Goal: Information Seeking & Learning: Check status

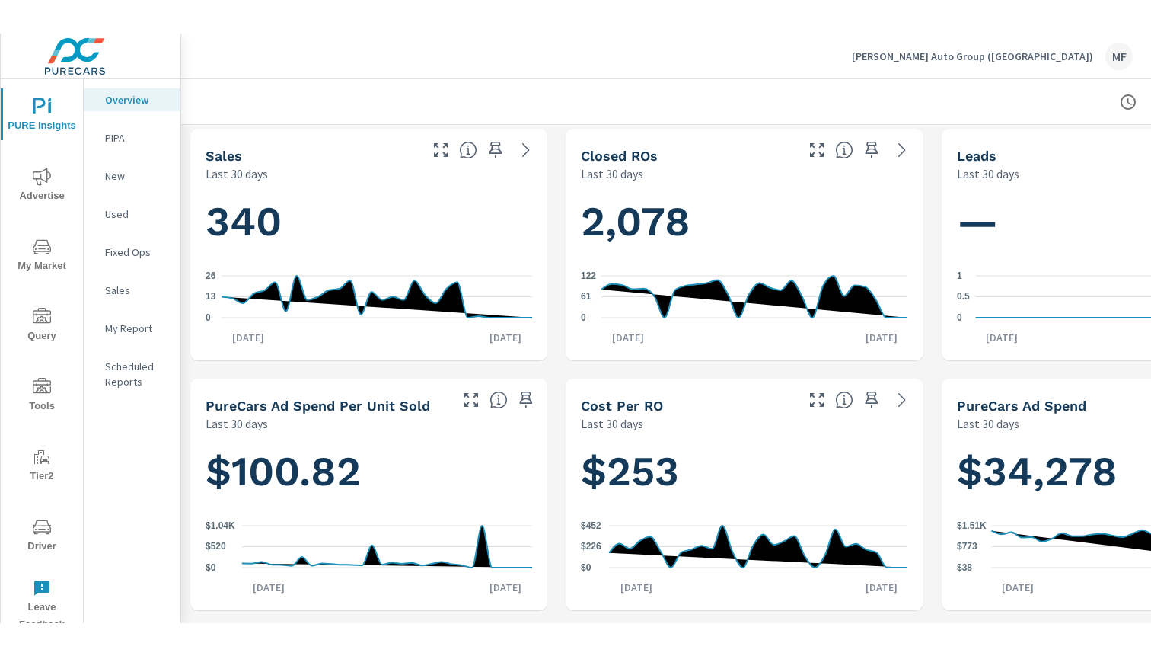
scroll to position [3, 0]
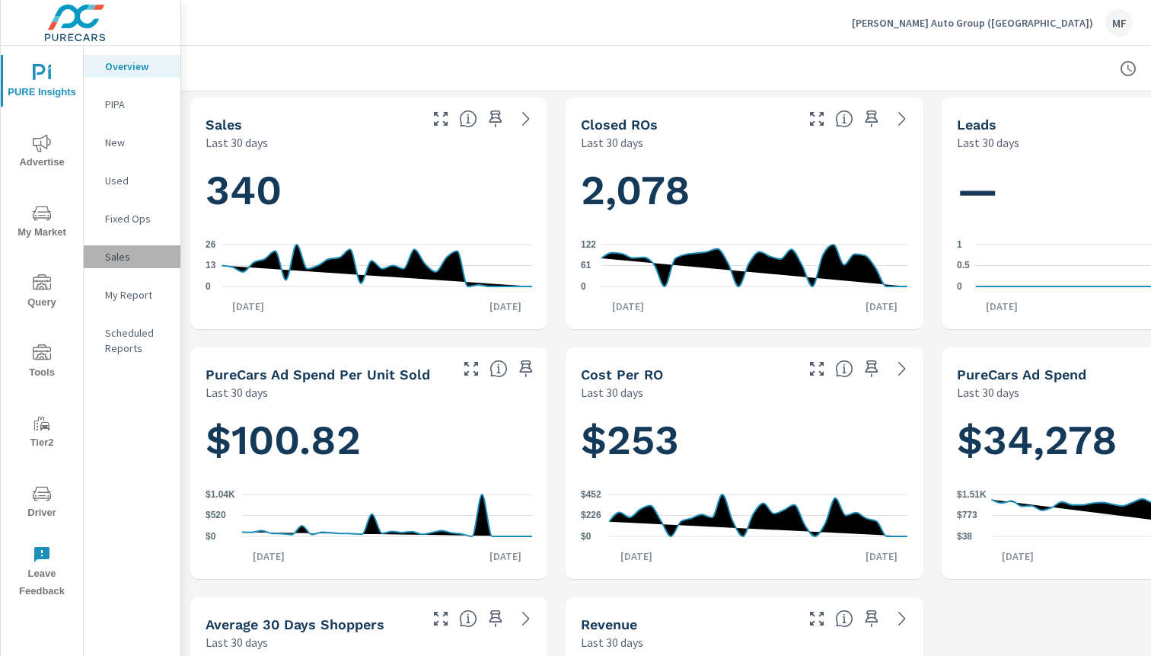
click at [118, 262] on p "Sales" at bounding box center [136, 256] width 63 height 15
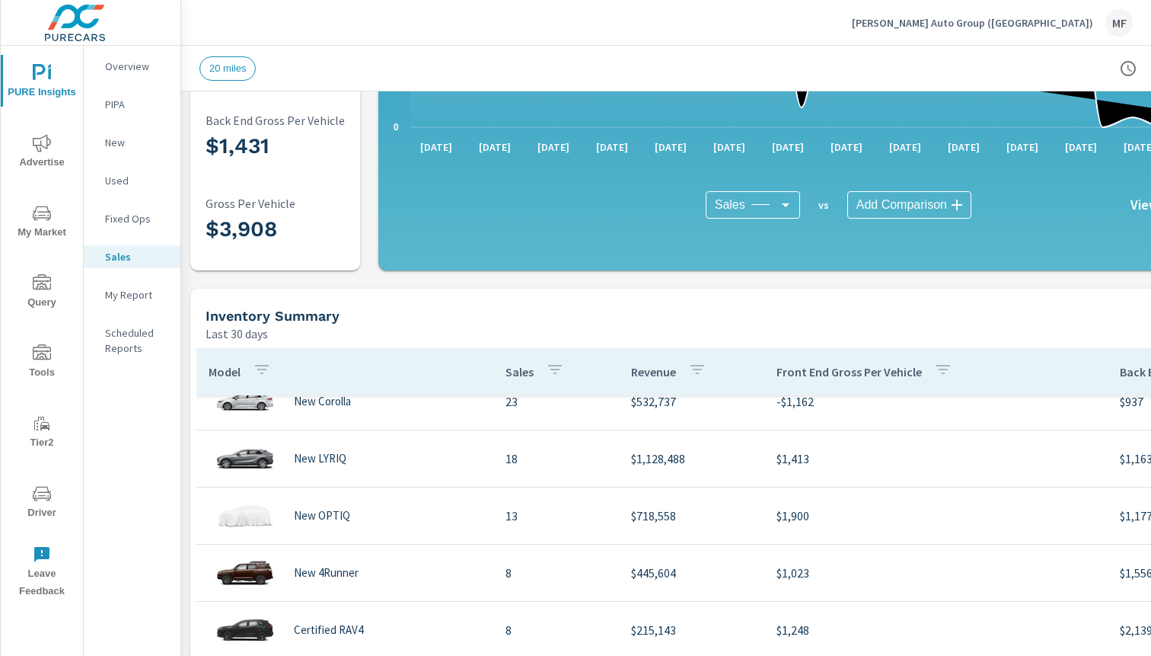
scroll to position [191, 0]
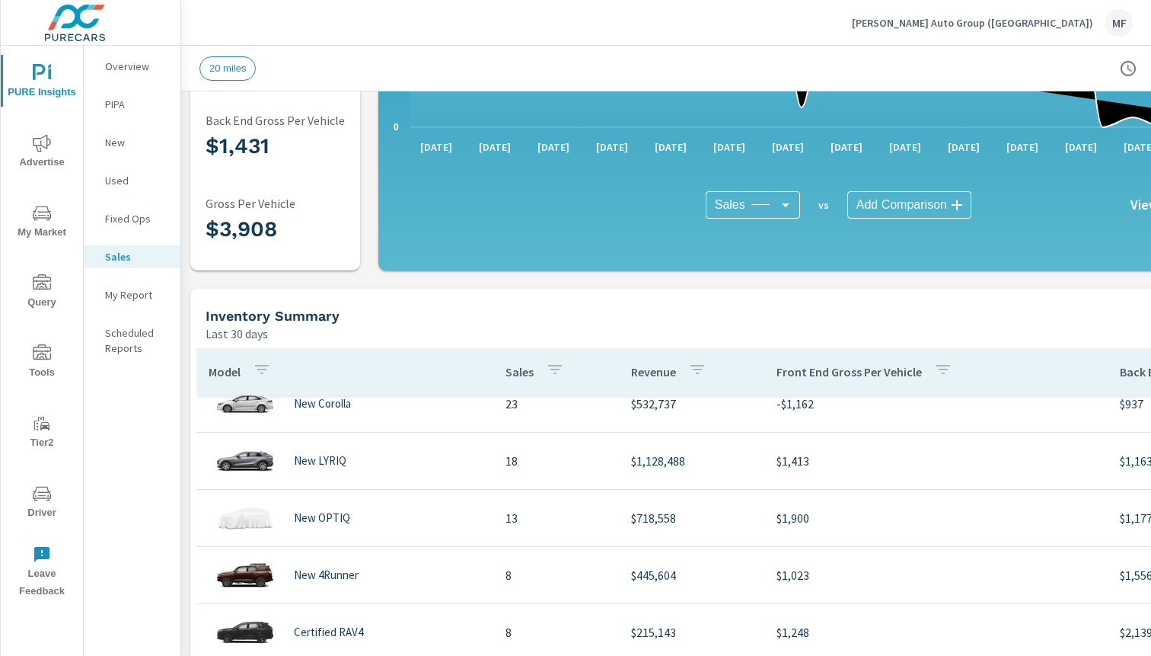
click at [44, 150] on icon "nav menu" at bounding box center [42, 143] width 18 height 18
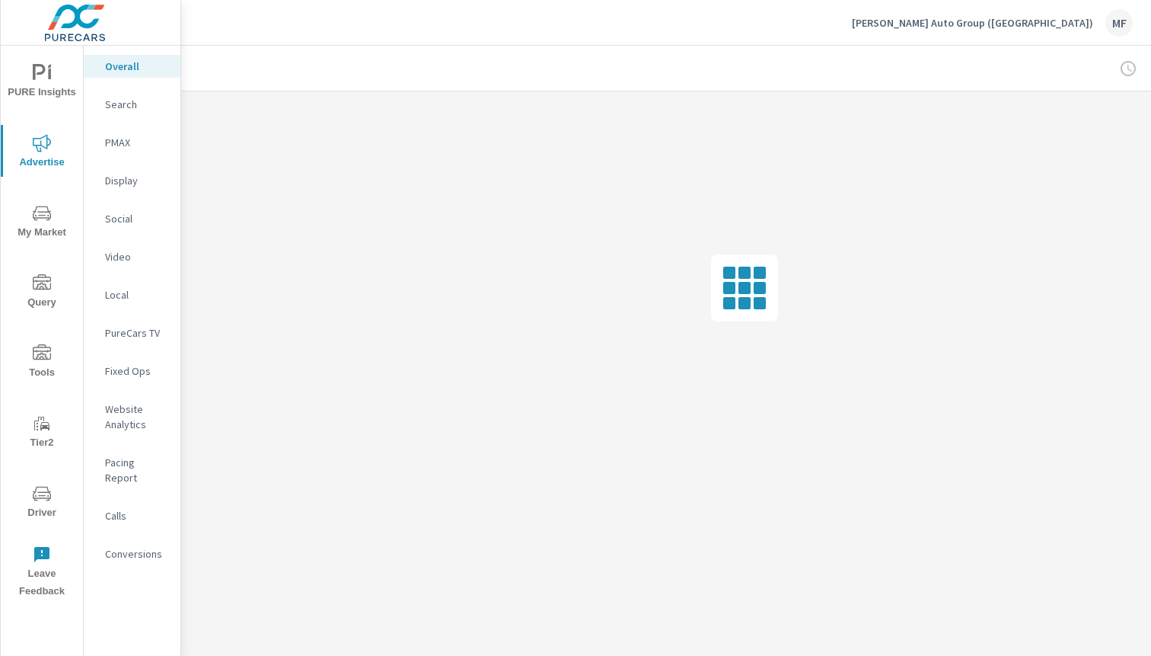
click at [116, 143] on p "PMAX" at bounding box center [136, 142] width 63 height 15
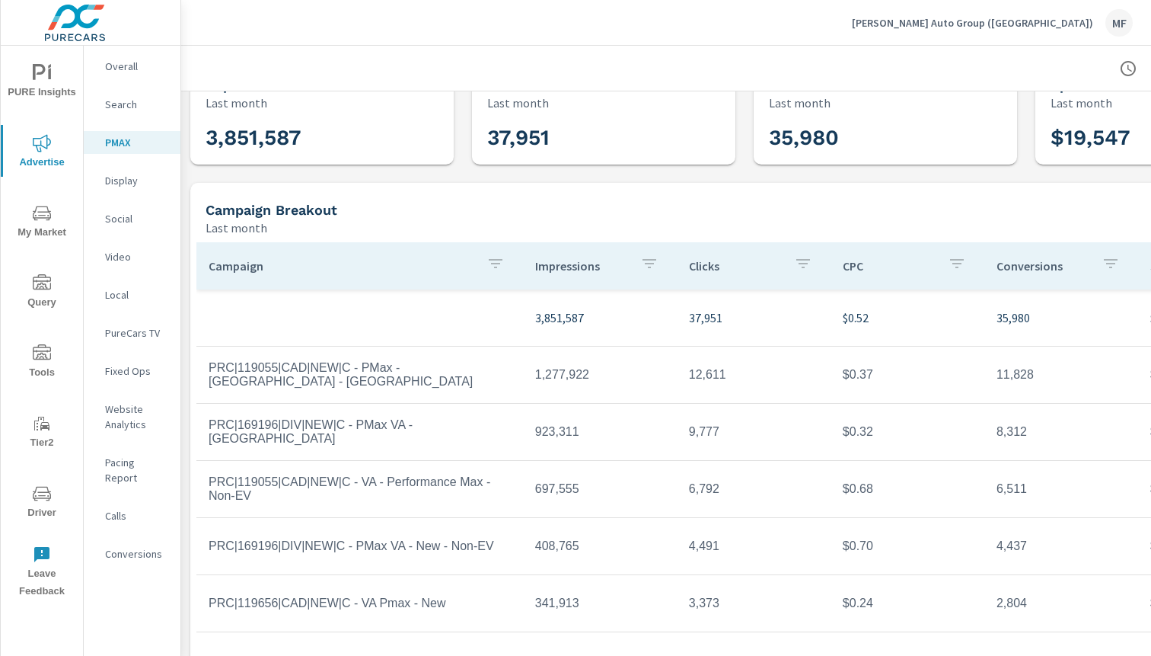
scroll to position [60, 0]
